Goal: Task Accomplishment & Management: Manage account settings

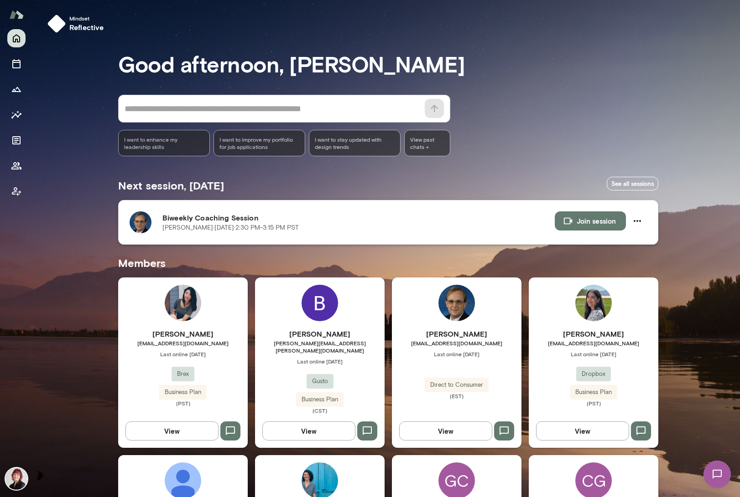
click at [226, 226] on p "[PERSON_NAME][DATE] · 2:30 PM-3:15 PM PST" at bounding box center [230, 227] width 136 height 9
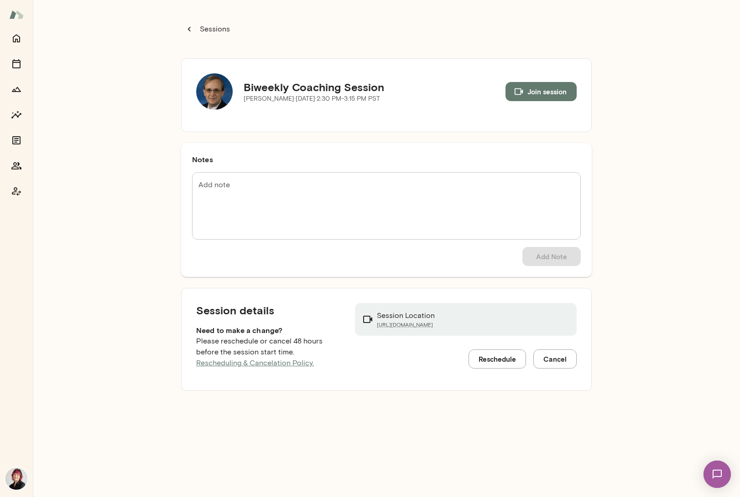
click at [217, 27] on p "Sessions" at bounding box center [214, 29] width 32 height 11
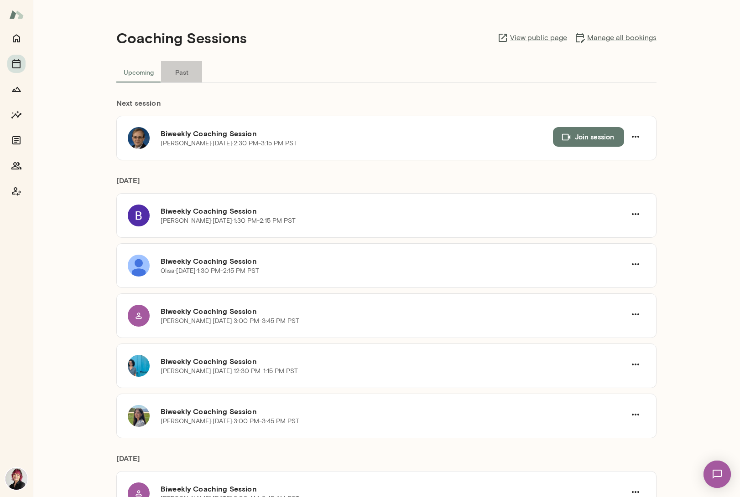
click at [181, 72] on button "Past" at bounding box center [181, 72] width 41 height 22
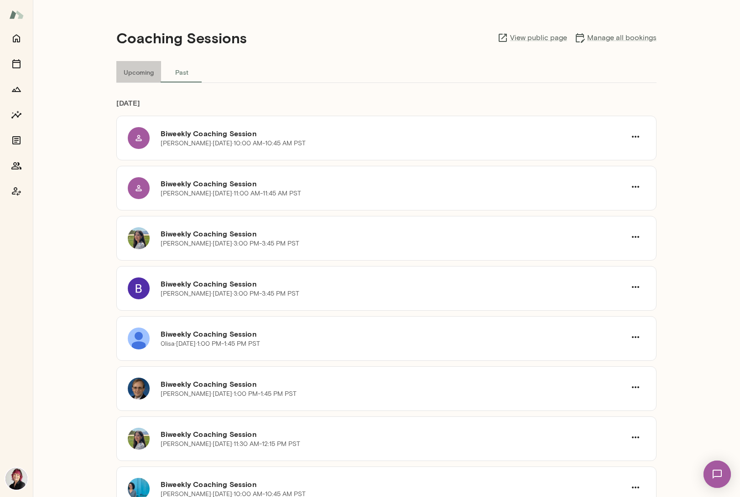
click at [139, 73] on button "Upcoming" at bounding box center [138, 72] width 45 height 22
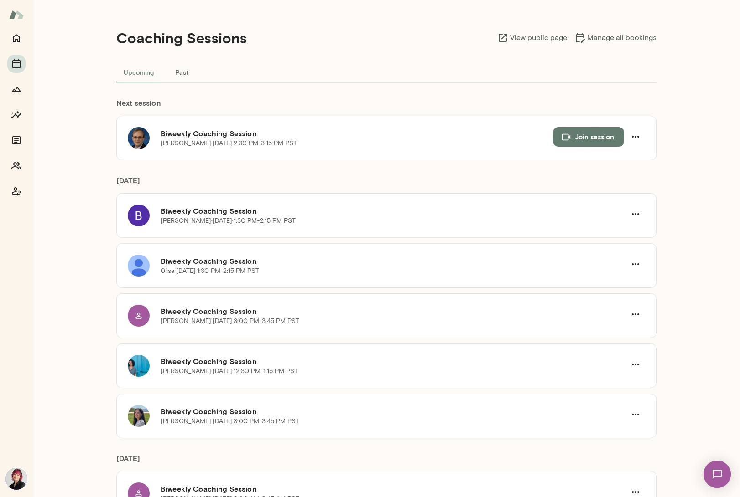
click at [139, 73] on button "Upcoming" at bounding box center [138, 72] width 45 height 22
click at [196, 139] on h6 "Biweekly Coaching Session" at bounding box center [356, 133] width 392 height 11
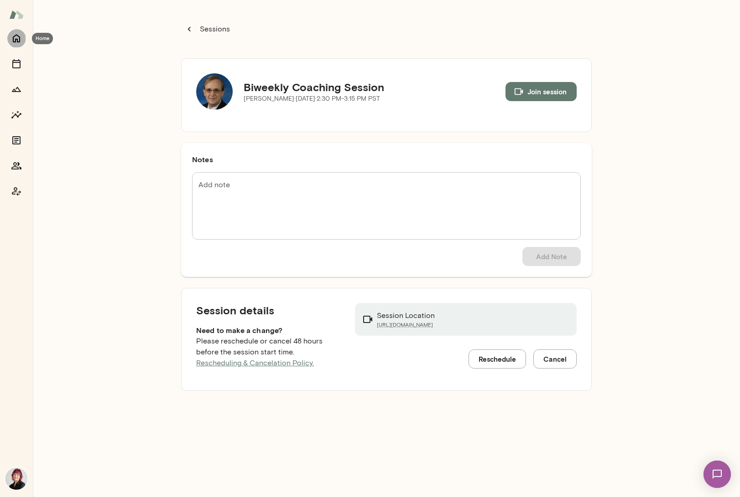
click at [16, 38] on icon "Home" at bounding box center [16, 38] width 11 height 11
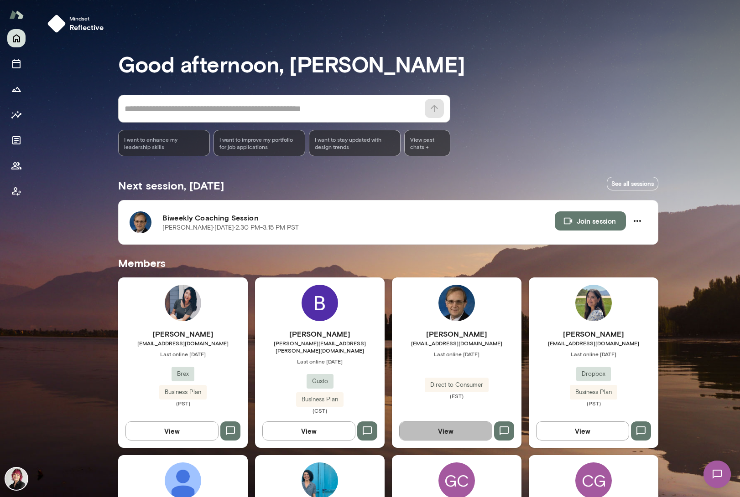
click at [469, 425] on button "View" at bounding box center [445, 431] width 93 height 19
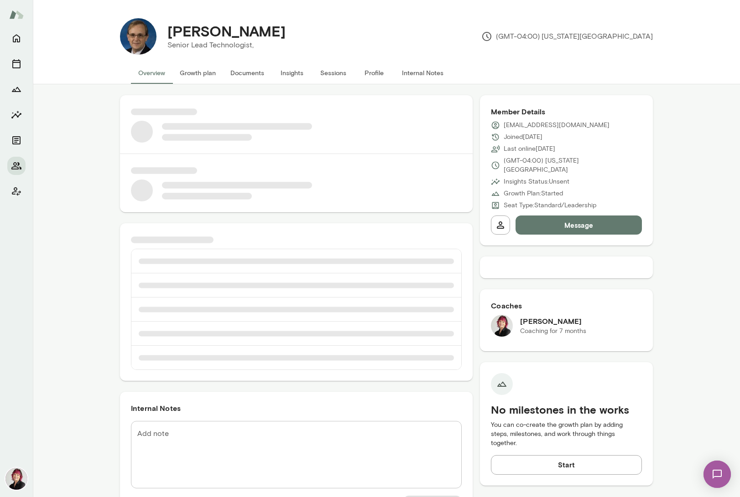
click at [236, 73] on button "Documents" at bounding box center [247, 73] width 48 height 22
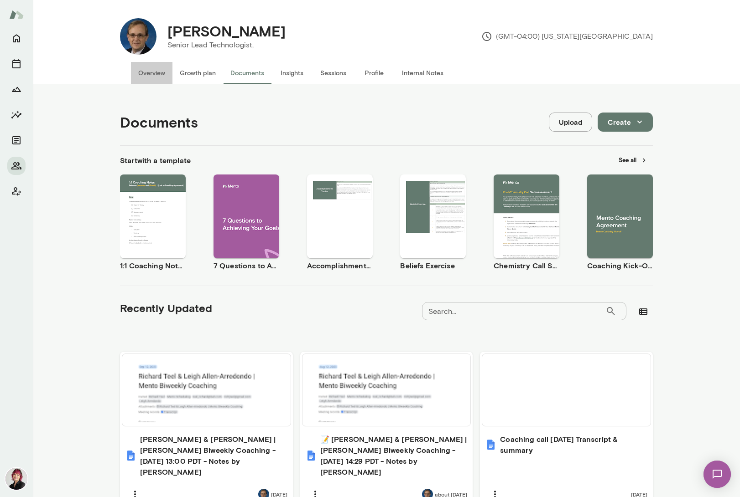
click at [150, 73] on button "Overview" at bounding box center [151, 73] width 41 height 22
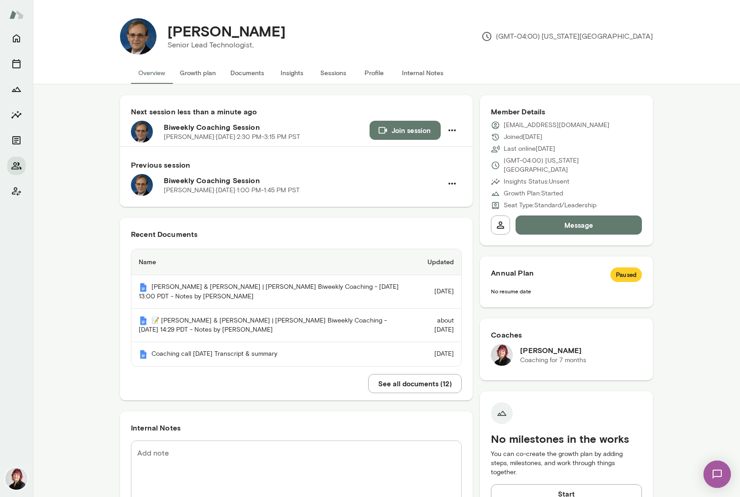
click at [409, 131] on button "Join session" at bounding box center [404, 130] width 71 height 19
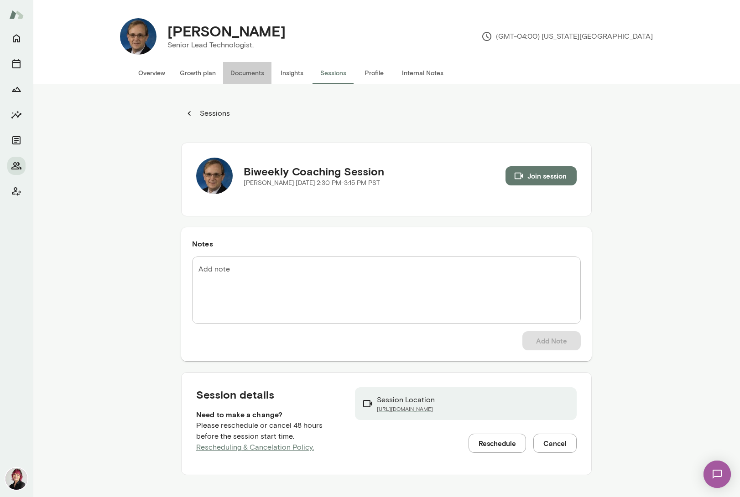
click at [254, 72] on button "Documents" at bounding box center [247, 73] width 48 height 22
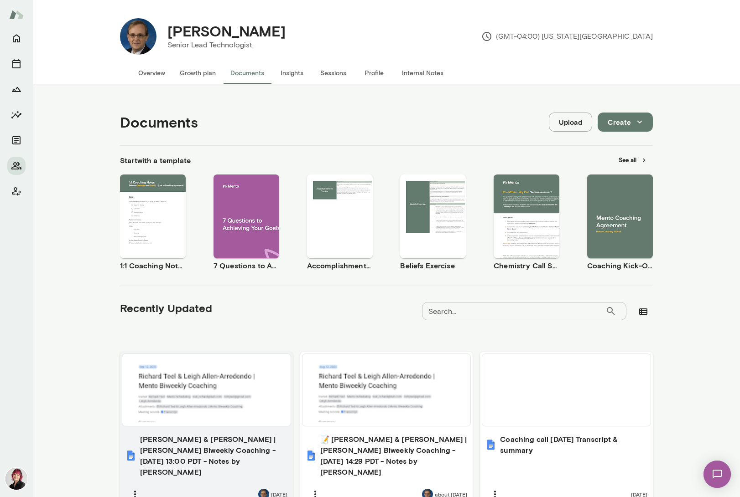
click at [232, 448] on h6 "[PERSON_NAME] & [PERSON_NAME] | [PERSON_NAME] Biweekly Coaching - [DATE] 13:00 …" at bounding box center [213, 456] width 147 height 44
